Goal: Task Accomplishment & Management: Manage account settings

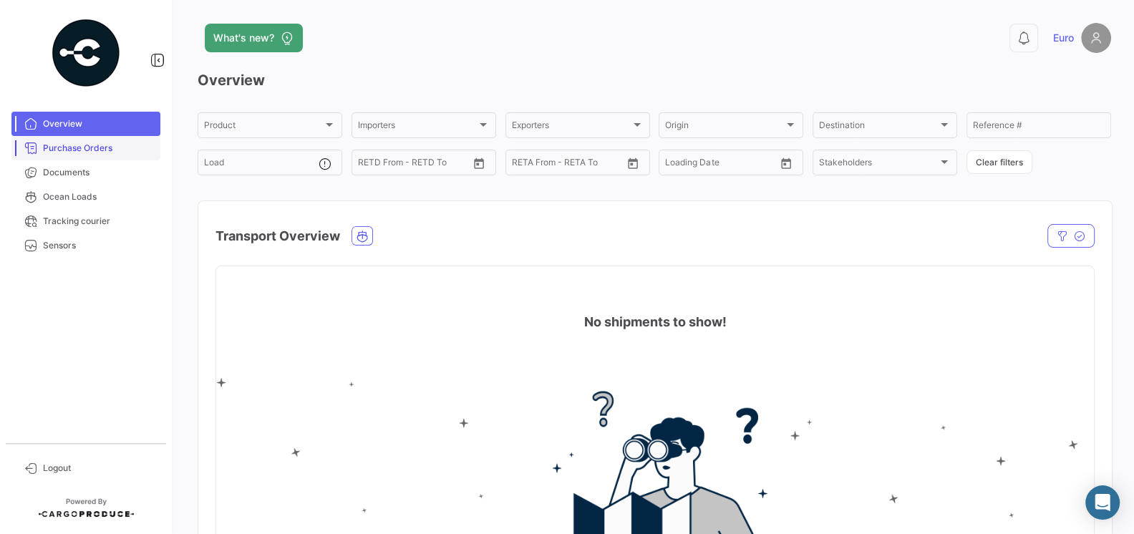
click at [87, 142] on span "Purchase Orders" at bounding box center [99, 148] width 112 height 13
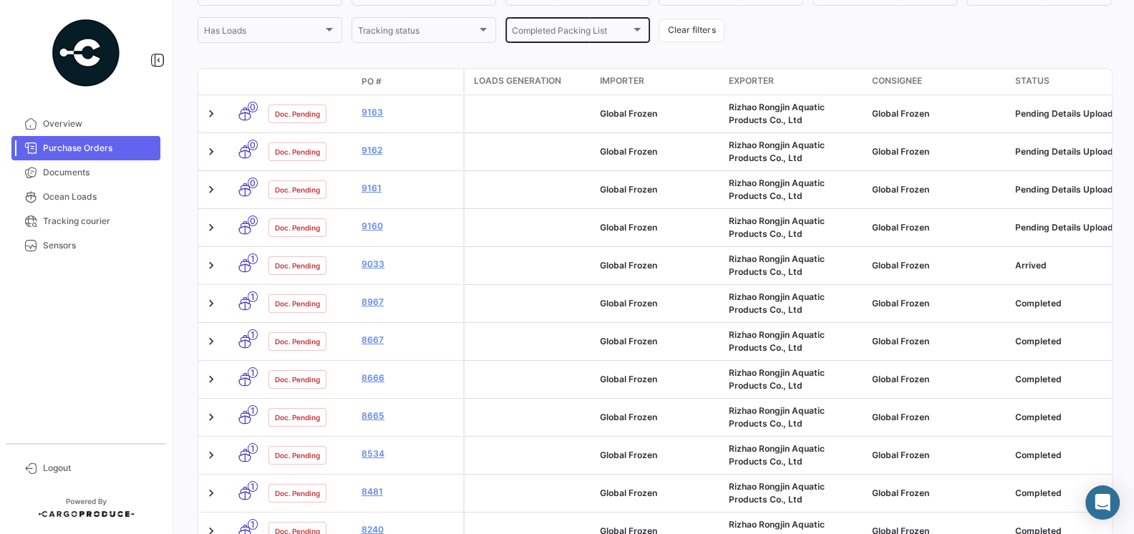
scroll to position [195, 0]
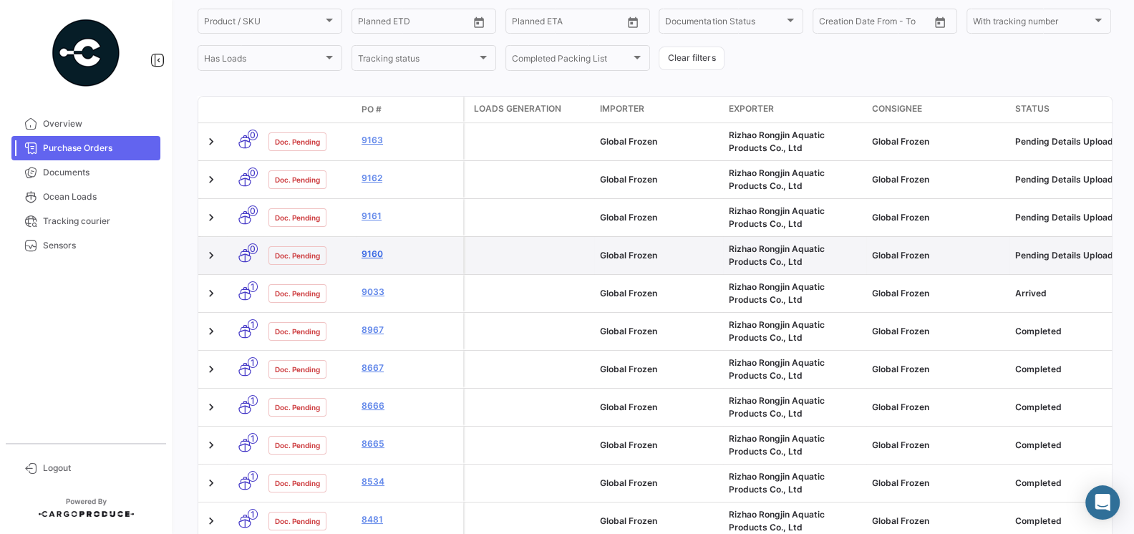
click at [371, 255] on link "9160" at bounding box center [409, 254] width 96 height 13
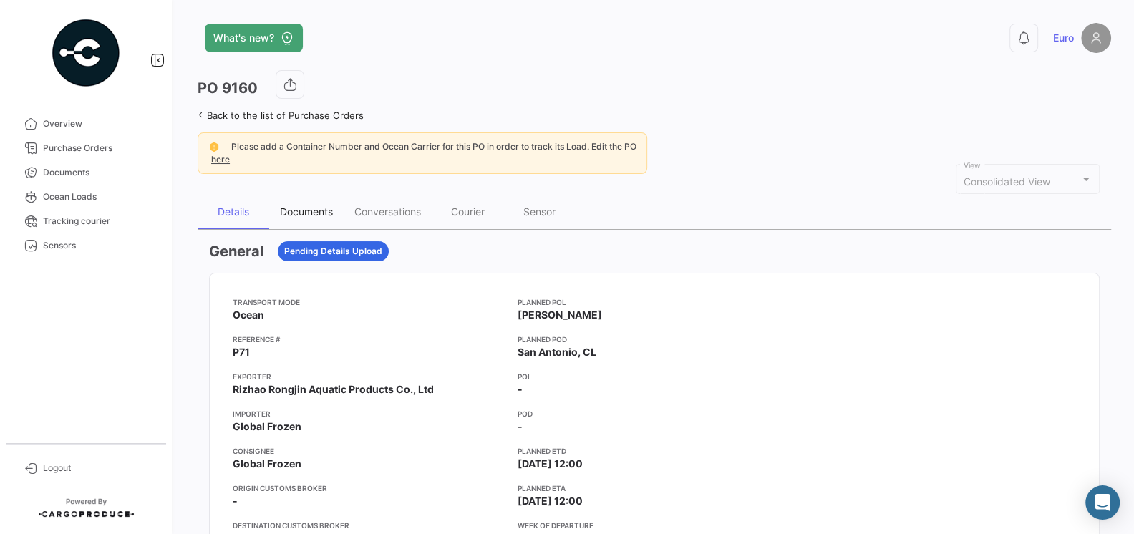
click at [315, 210] on div "Documents" at bounding box center [306, 211] width 53 height 12
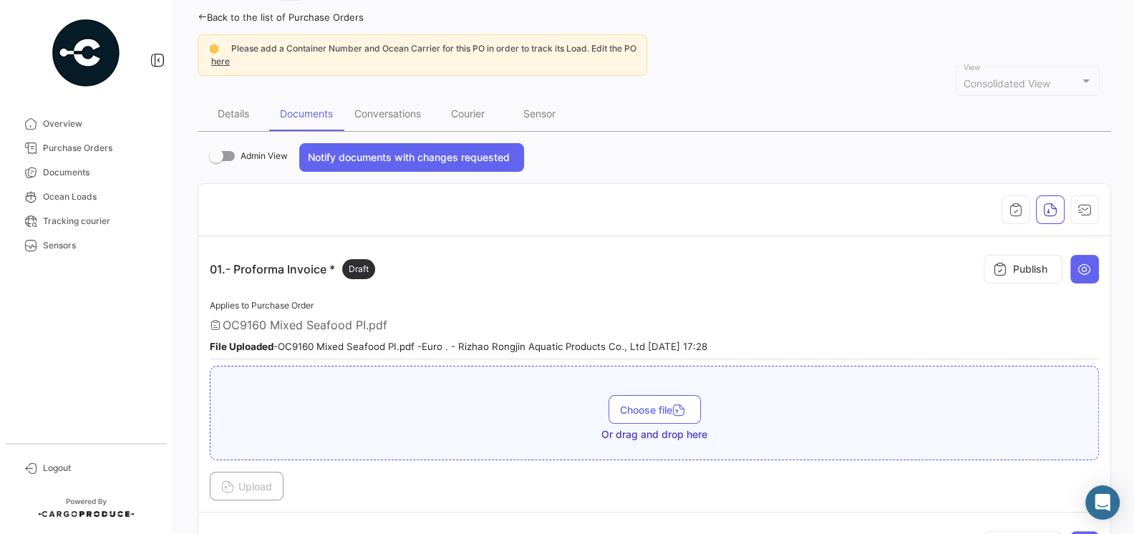
scroll to position [7, 0]
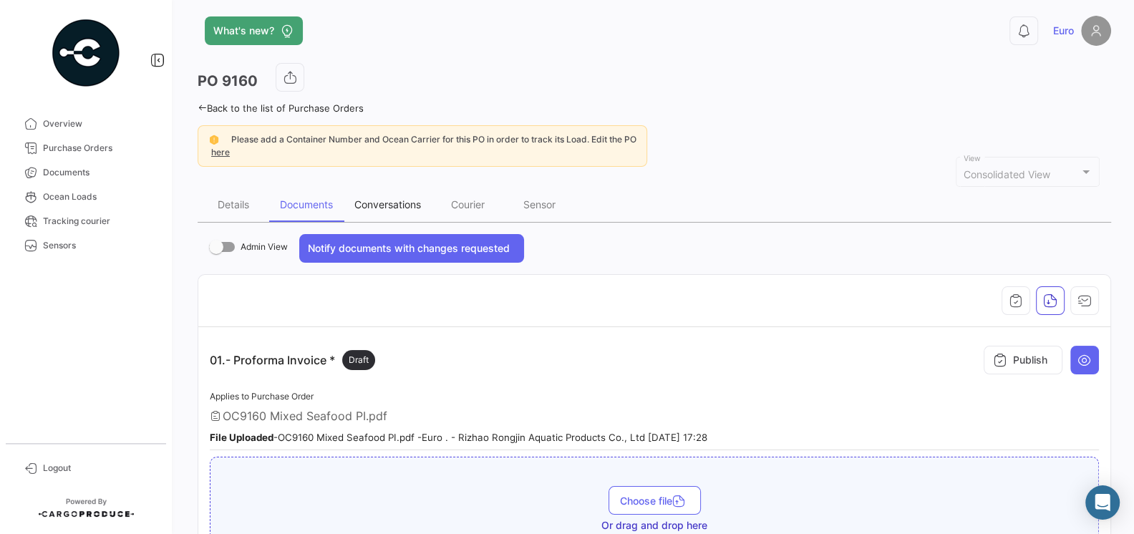
click at [376, 194] on div "Conversations" at bounding box center [387, 204] width 88 height 34
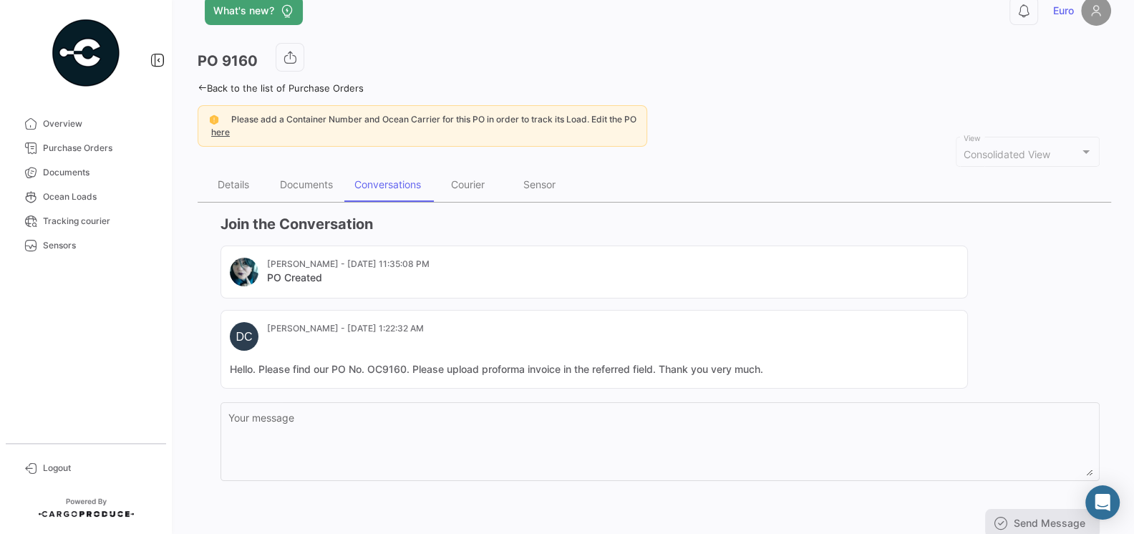
scroll to position [29, 0]
click at [318, 182] on div "Documents" at bounding box center [306, 182] width 53 height 12
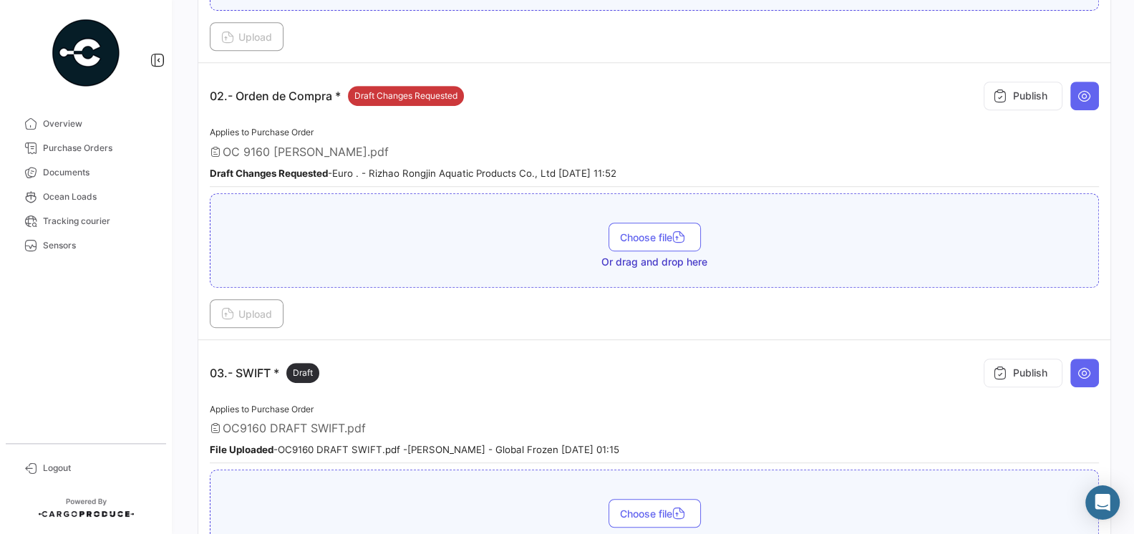
scroll to position [551, 0]
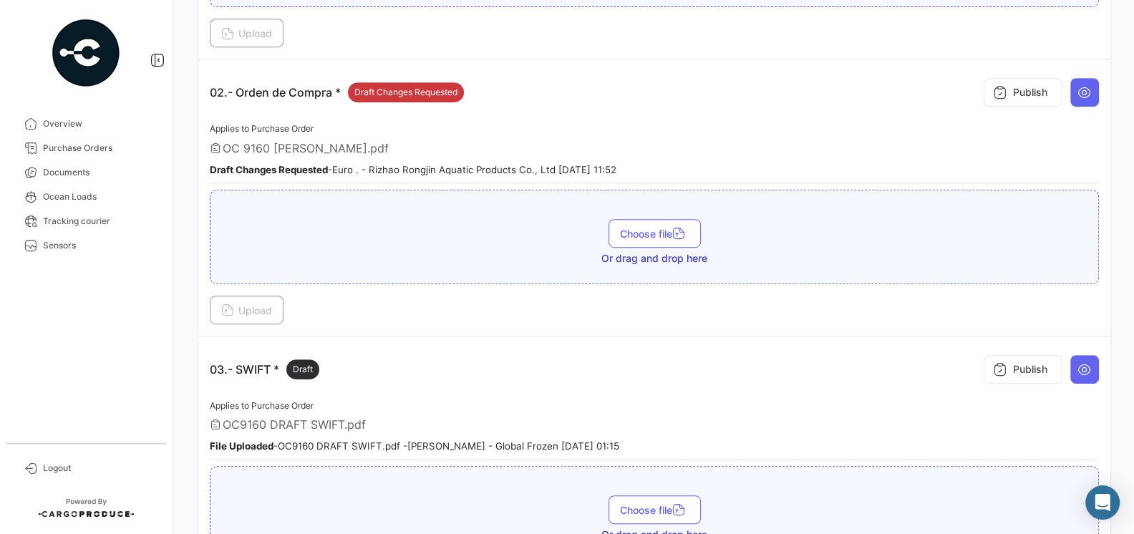
click at [436, 164] on small "Draft Changes Requested - Euro . - Rizhao Rongjin Aquatic Products Co., Ltd [DA…" at bounding box center [413, 169] width 406 height 11
click at [422, 165] on small "Draft Changes Requested - Euro . - Rizhao Rongjin Aquatic Products Co., Ltd [DA…" at bounding box center [413, 169] width 406 height 11
click at [335, 141] on span "OC 9160 [PERSON_NAME].pdf" at bounding box center [306, 148] width 166 height 14
click at [1077, 97] on button at bounding box center [1084, 92] width 29 height 29
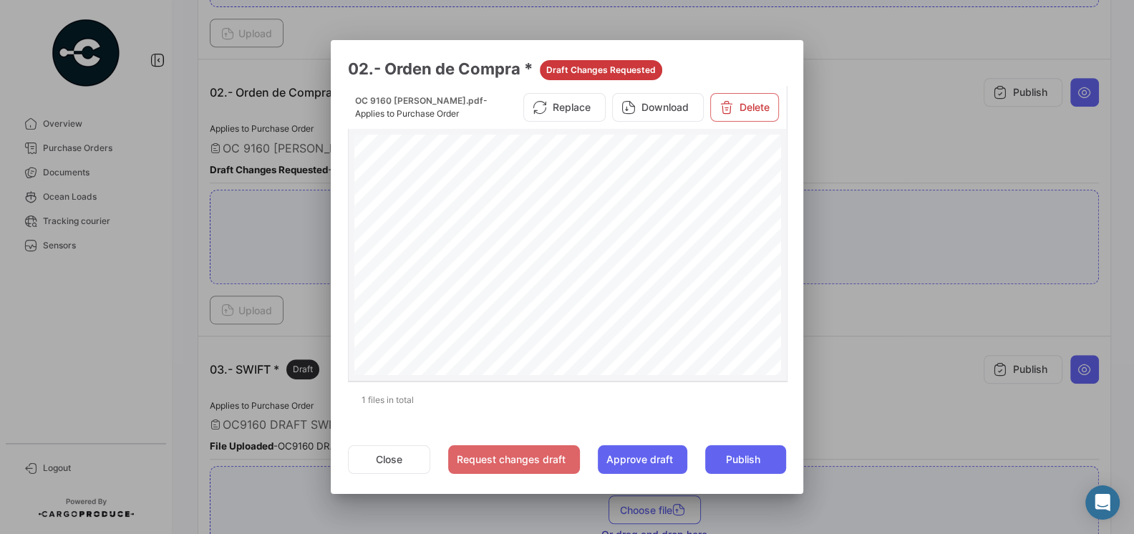
click at [527, 312] on span "SEAFOOD MIX GOLD 65%NW MUSSELS CLAMS SHRIMP SQUID IQF" at bounding box center [496, 311] width 152 height 5
click at [401, 462] on button "Close" at bounding box center [389, 459] width 82 height 29
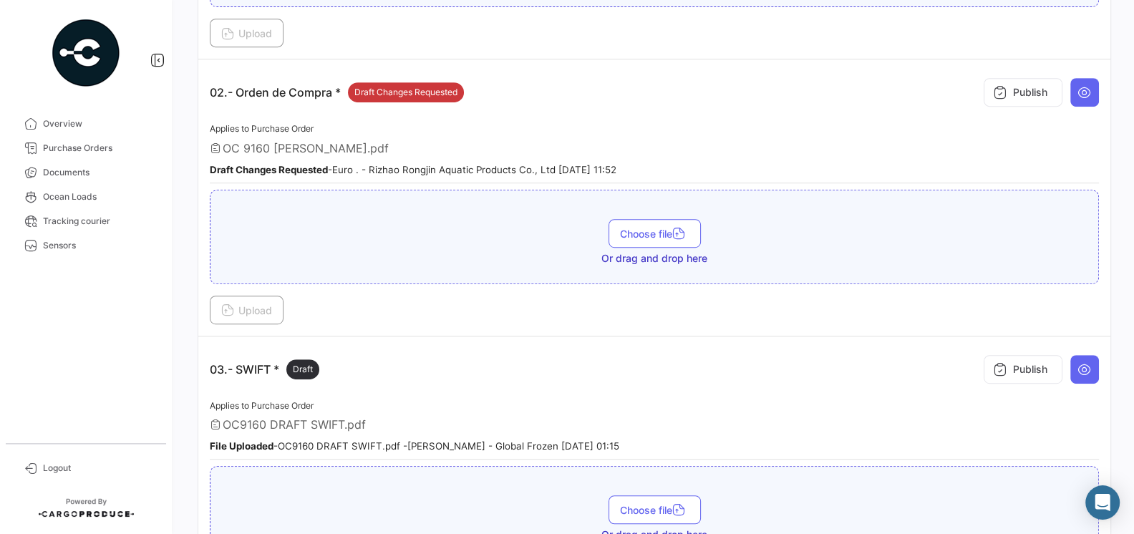
click at [497, 142] on div "OC 9160 [PERSON_NAME].pdf" at bounding box center [654, 148] width 889 height 14
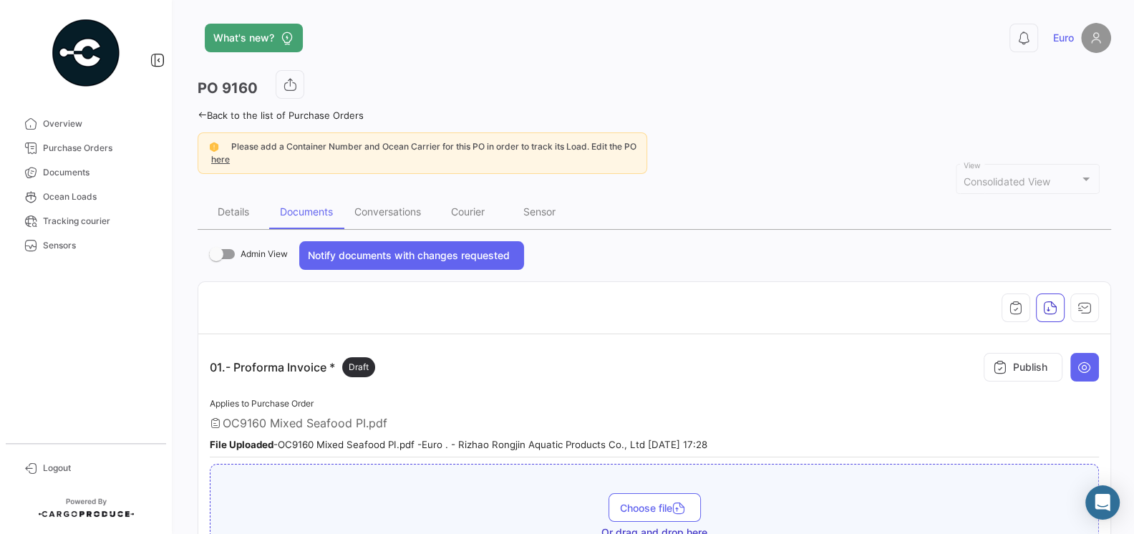
click at [510, 79] on div "PO 9160" at bounding box center [654, 88] width 913 height 36
click at [516, 94] on div "PO 9160" at bounding box center [654, 88] width 913 height 36
click at [77, 145] on span "Purchase Orders" at bounding box center [99, 148] width 112 height 13
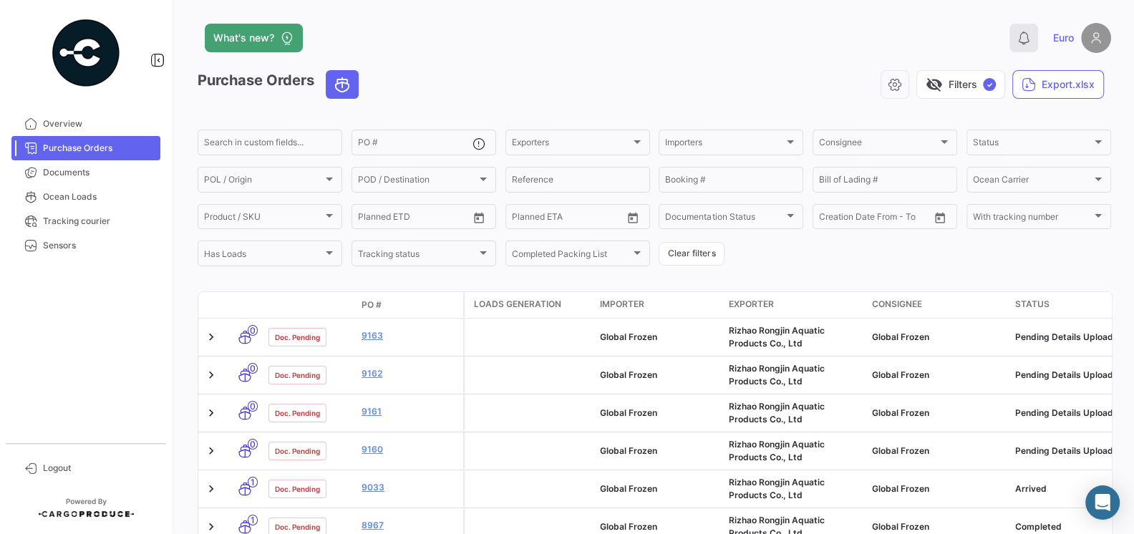
click at [1024, 36] on icon at bounding box center [1023, 38] width 14 height 14
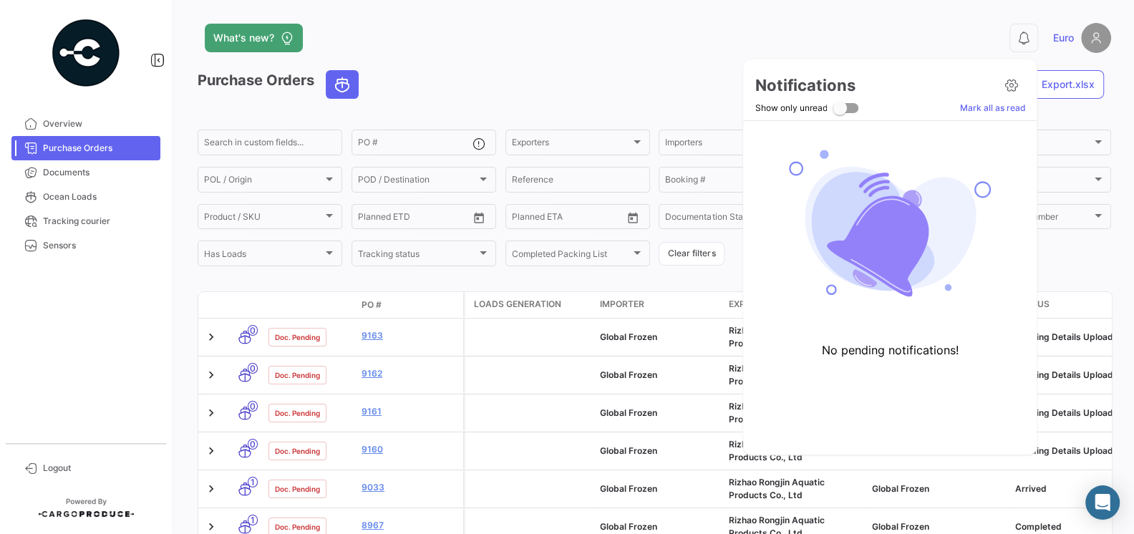
click at [844, 103] on span at bounding box center [839, 108] width 14 height 14
click at [839, 113] on input "Show only unread" at bounding box center [839, 113] width 1 height 1
checkbox input "true"
click at [728, 35] on div at bounding box center [567, 267] width 1134 height 534
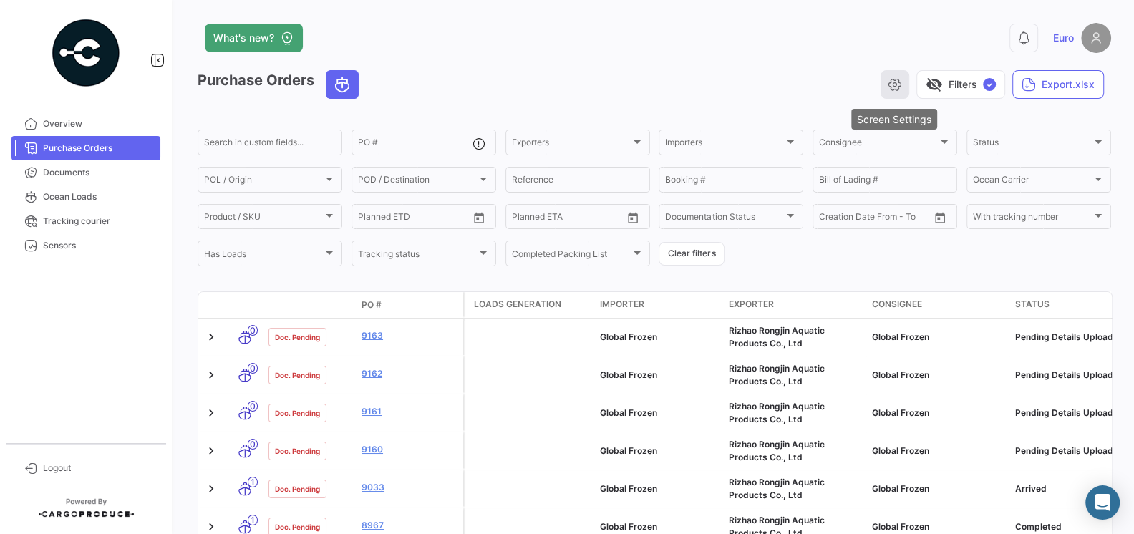
click at [890, 82] on icon "button" at bounding box center [894, 84] width 14 height 14
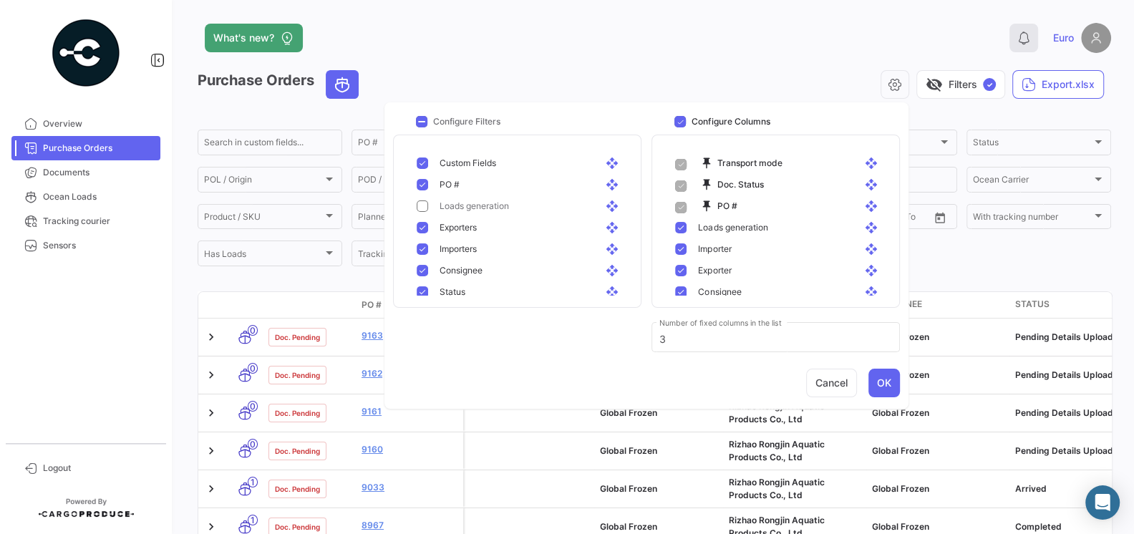
click at [1024, 45] on button "0" at bounding box center [1023, 38] width 29 height 29
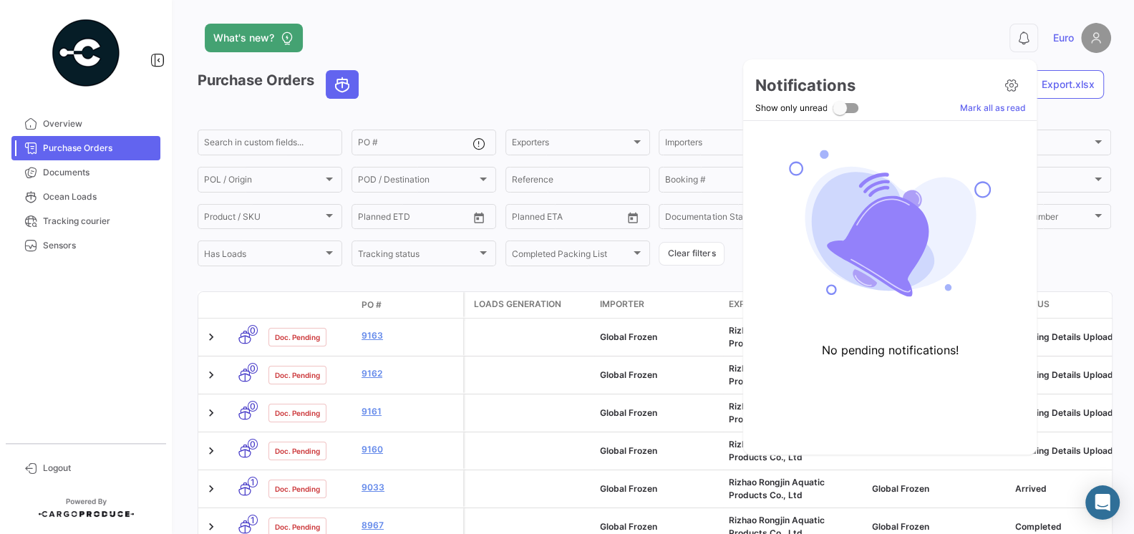
click at [842, 101] on span at bounding box center [839, 108] width 14 height 14
click at [839, 113] on input "Show only unread" at bounding box center [839, 113] width 1 height 1
checkbox input "true"
click at [1015, 82] on icon at bounding box center [1010, 85] width 14 height 14
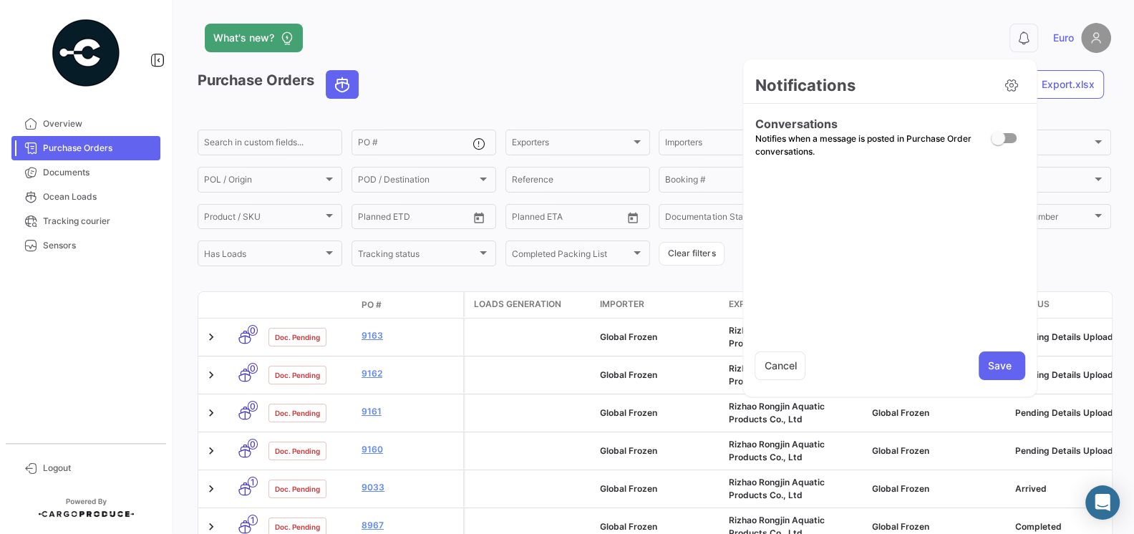
click at [1002, 137] on span at bounding box center [997, 138] width 14 height 14
click at [998, 143] on input "checkbox" at bounding box center [997, 143] width 1 height 1
checkbox input "true"
click at [1003, 366] on button "Save" at bounding box center [1001, 365] width 47 height 29
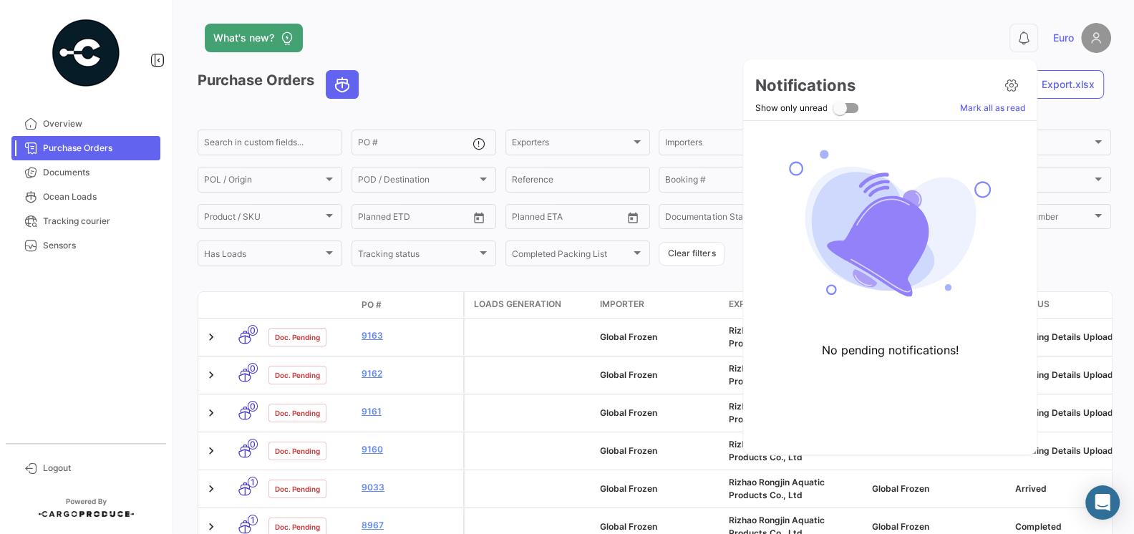
click at [689, 67] on div at bounding box center [567, 267] width 1134 height 534
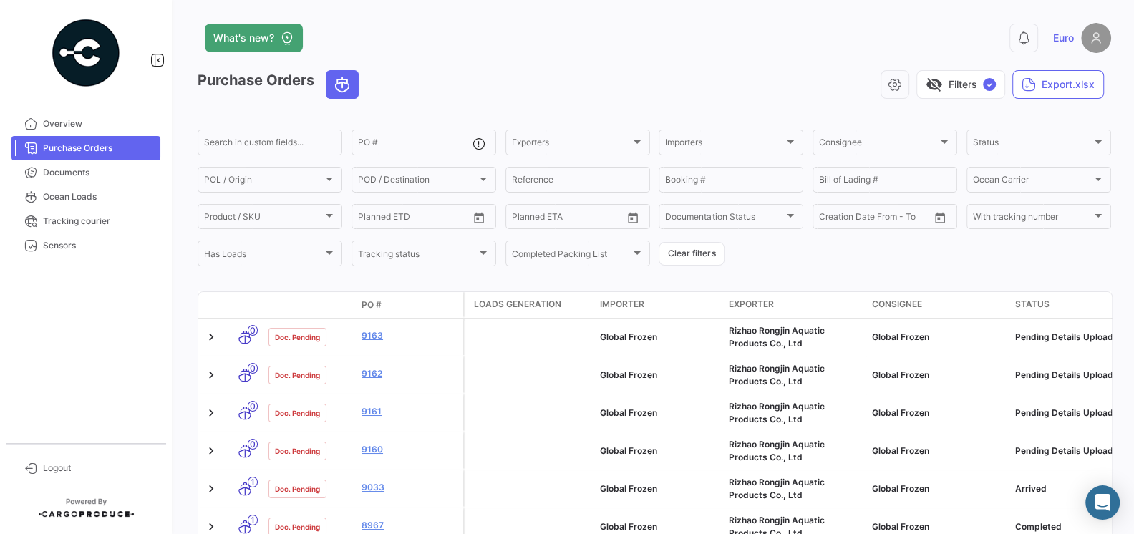
click at [690, 68] on app-header "What's new? 0 Euro" at bounding box center [654, 46] width 913 height 47
click at [86, 155] on link "Purchase Orders" at bounding box center [85, 148] width 149 height 24
click at [73, 468] on span "Logout" at bounding box center [99, 468] width 112 height 13
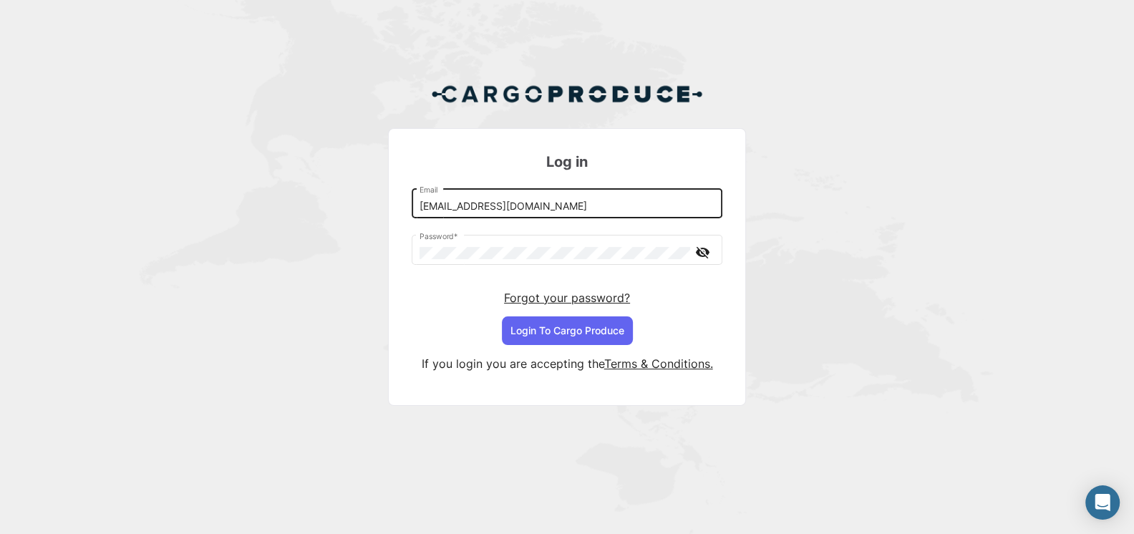
click at [559, 200] on div "[EMAIL_ADDRESS][DOMAIN_NAME] Email" at bounding box center [567, 202] width 296 height 33
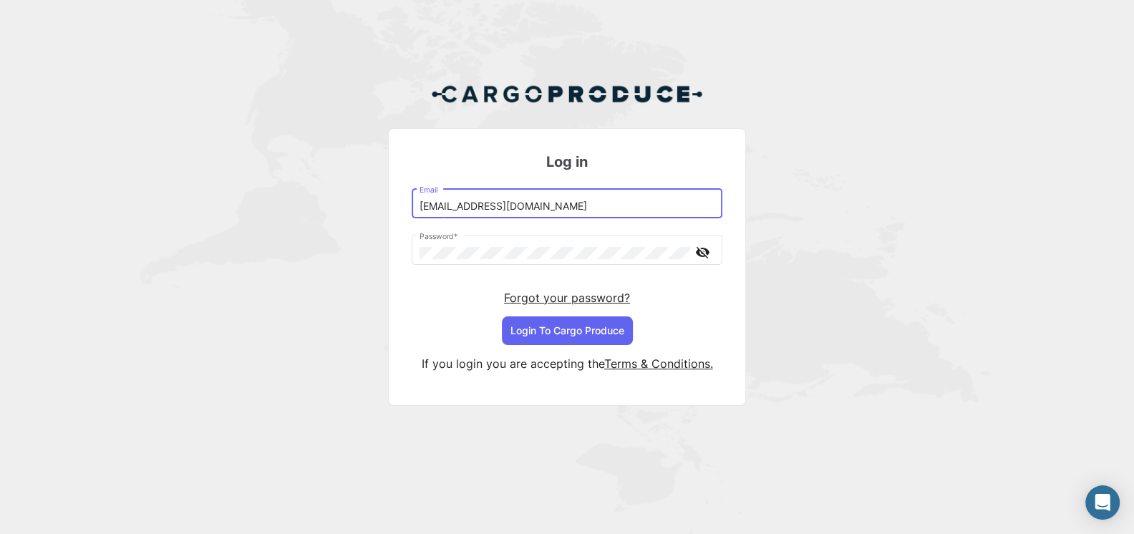
click at [550, 208] on input "[EMAIL_ADDRESS][DOMAIN_NAME]" at bounding box center [567, 206] width 296 height 12
type input "[EMAIL_ADDRESS][DOMAIN_NAME]"
click at [590, 333] on button "Login To Cargo Produce" at bounding box center [567, 330] width 131 height 29
